Goal: Information Seeking & Learning: Find specific fact

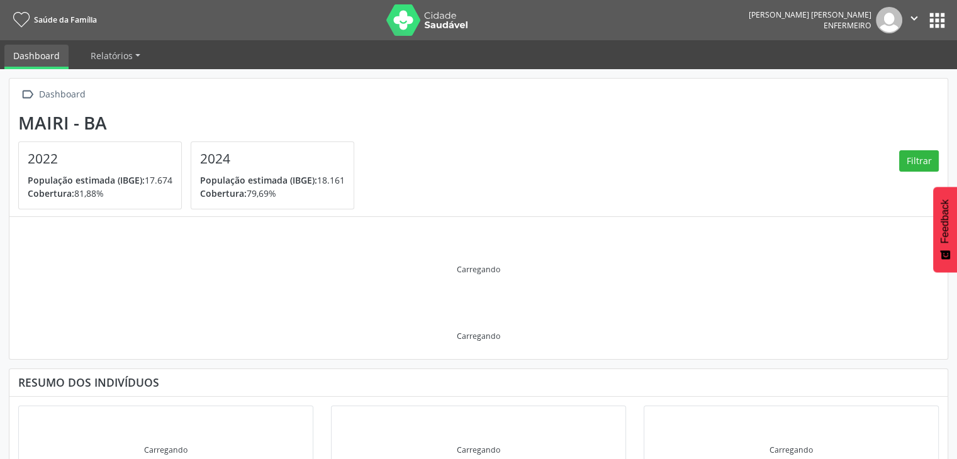
click at [942, 26] on button "apps" at bounding box center [937, 20] width 22 height 22
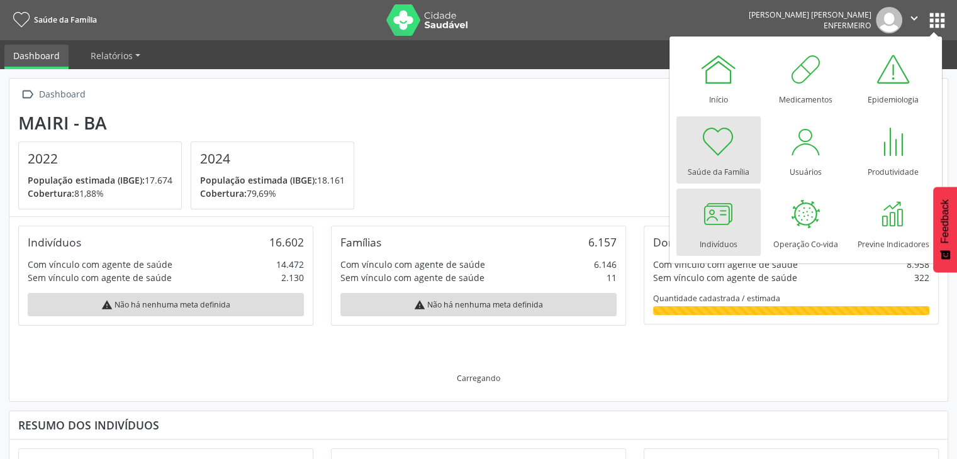
click at [724, 230] on div at bounding box center [718, 214] width 38 height 38
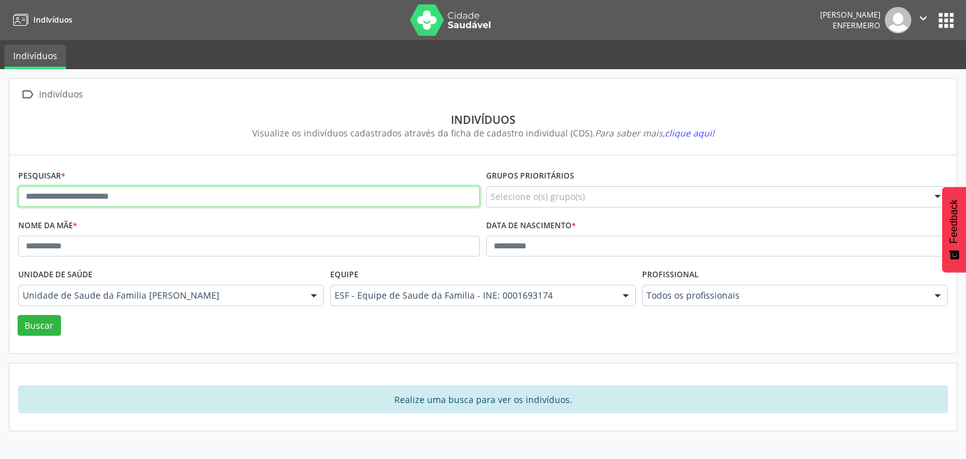
click at [142, 192] on input "text" at bounding box center [249, 196] width 462 height 21
type input "**********"
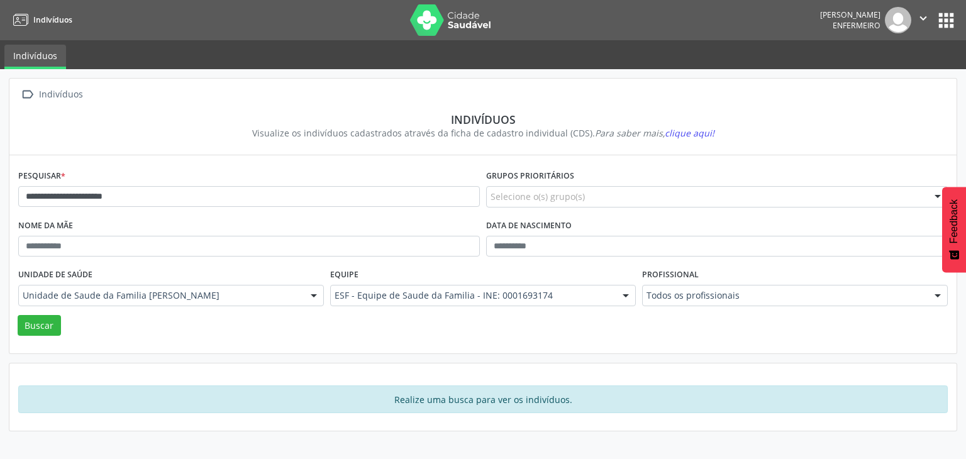
click at [167, 118] on div "Indivíduos" at bounding box center [483, 120] width 912 height 14
click at [34, 328] on button "Buscar" at bounding box center [39, 325] width 43 height 21
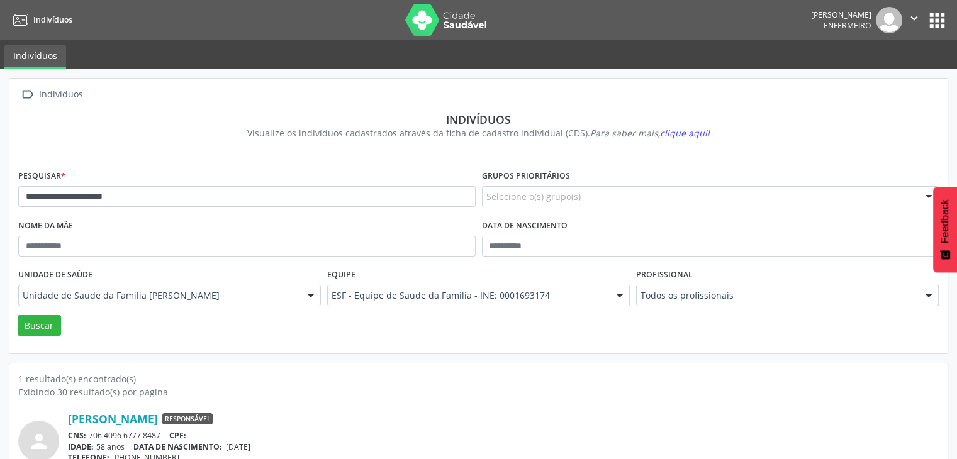
scroll to position [53, 0]
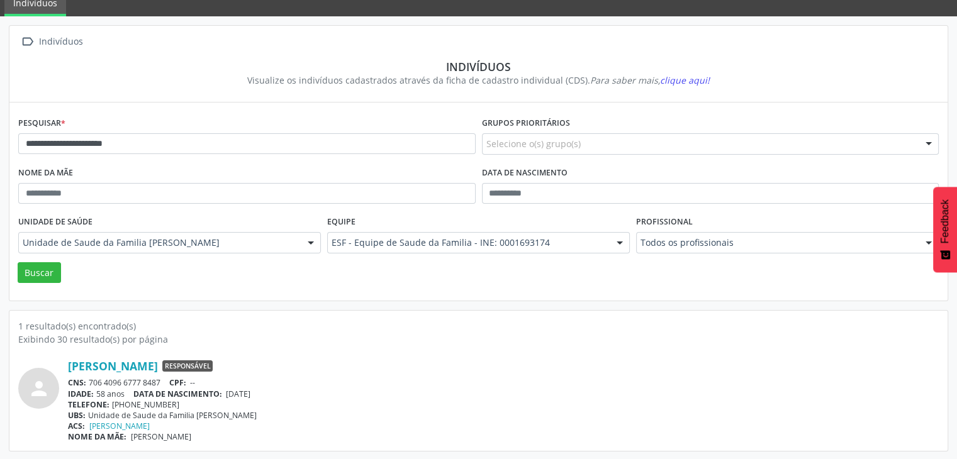
click at [28, 385] on icon "person" at bounding box center [39, 388] width 23 height 23
click at [103, 363] on link "Heraldo Oliveira da Cruz" at bounding box center [113, 366] width 90 height 14
